Goal: Transaction & Acquisition: Purchase product/service

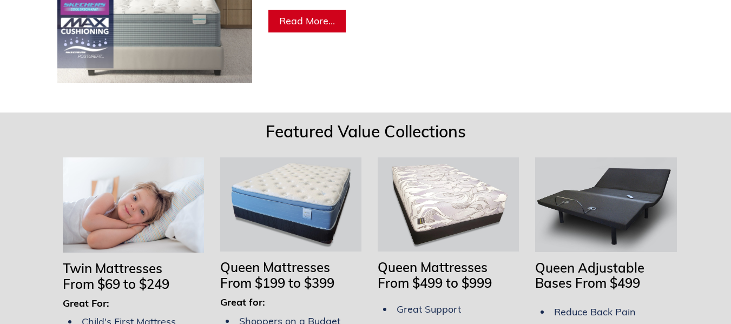
scroll to position [866, 0]
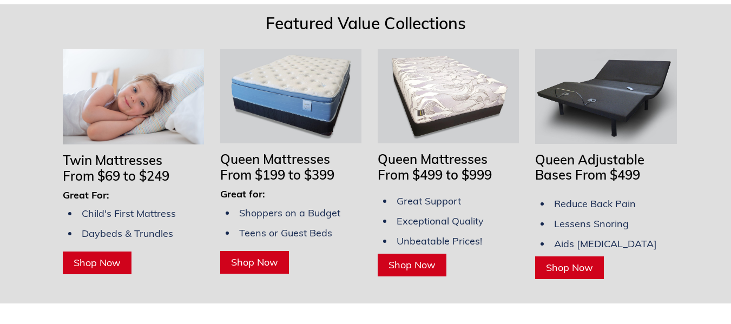
click at [552, 261] on span "Shop Now" at bounding box center [569, 267] width 47 height 12
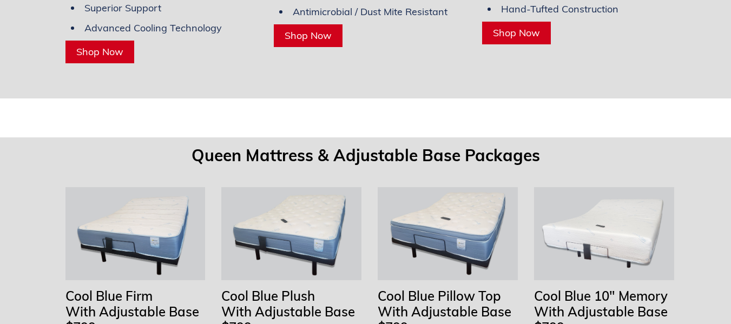
scroll to position [3302, 0]
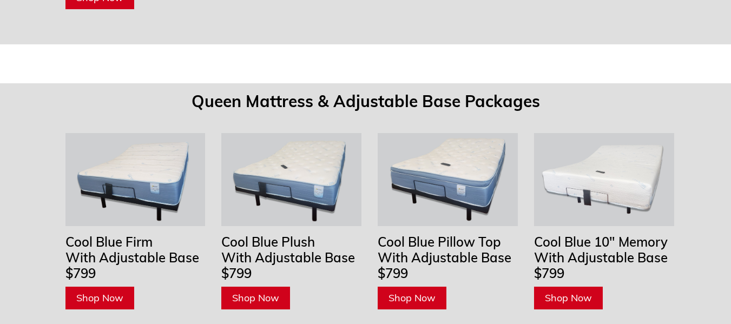
click at [397, 292] on span "Shop Now" at bounding box center [412, 298] width 47 height 12
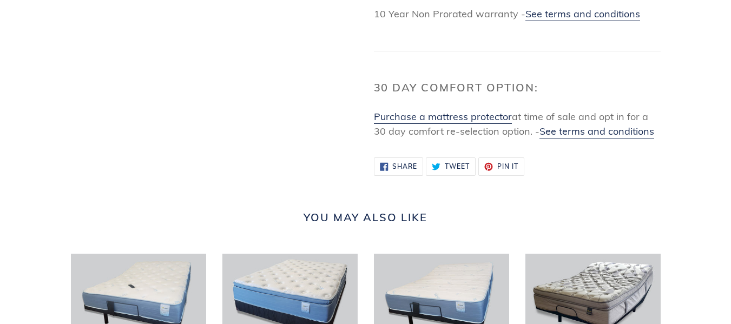
scroll to position [811, 0]
